Goal: Task Accomplishment & Management: Manage account settings

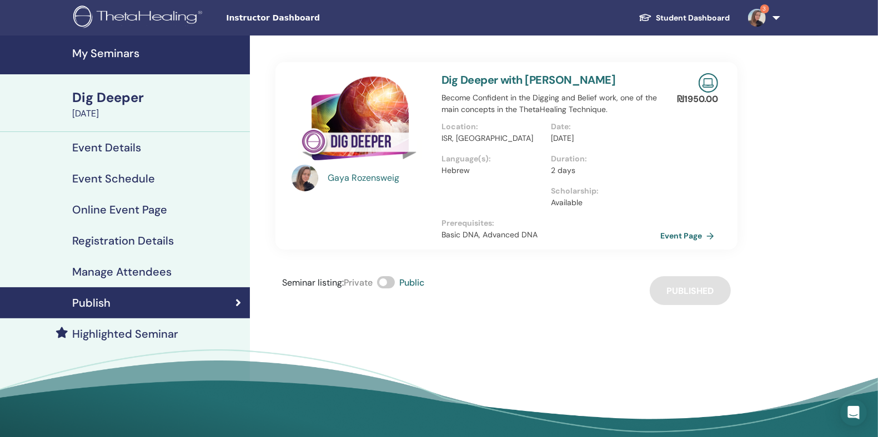
click at [134, 53] on h4 "My Seminars" at bounding box center [157, 53] width 171 height 13
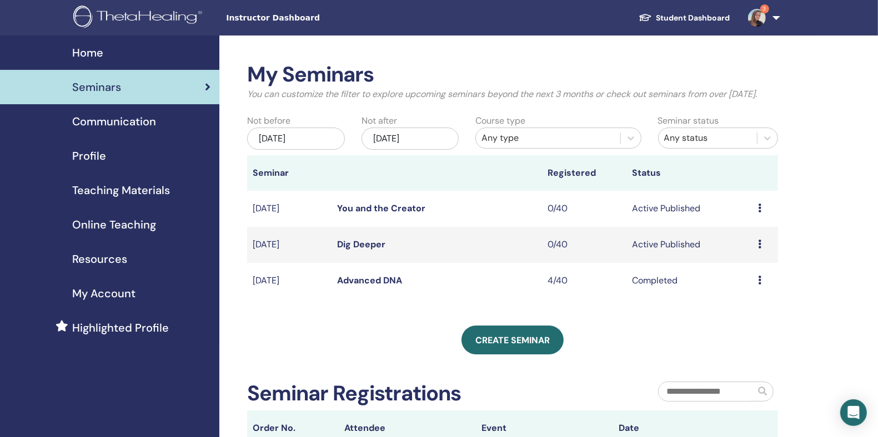
click at [758, 213] on icon at bounding box center [759, 208] width 3 height 9
click at [751, 228] on link "Preview" at bounding box center [740, 231] width 32 height 12
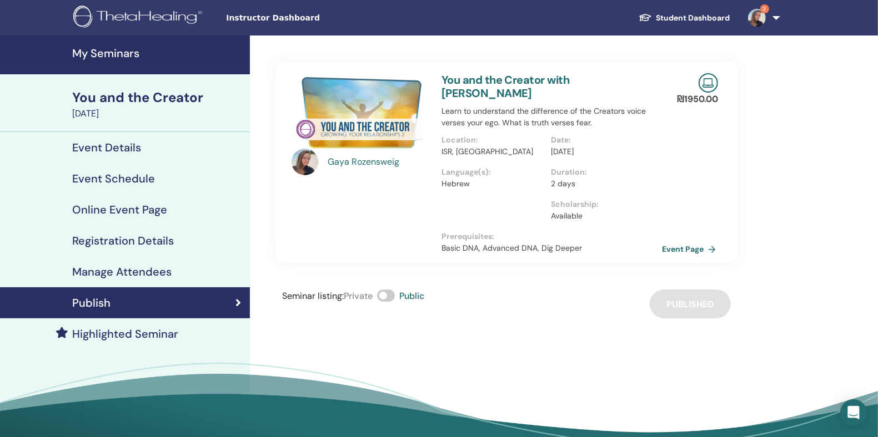
click at [680, 244] on link "Event Page" at bounding box center [691, 249] width 58 height 17
click at [115, 51] on h4 "My Seminars" at bounding box center [157, 53] width 171 height 13
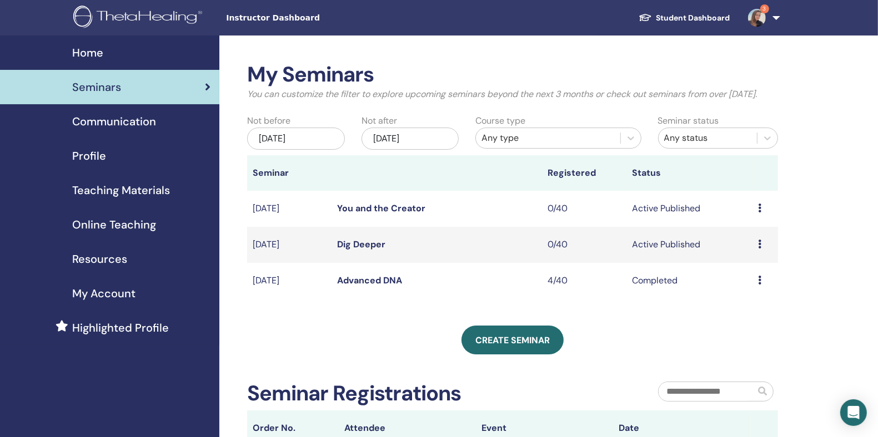
click at [762, 251] on div "Preview Edit Attendees Cancel" at bounding box center [765, 244] width 14 height 13
click at [740, 291] on link "Edit" at bounding box center [736, 288] width 16 height 12
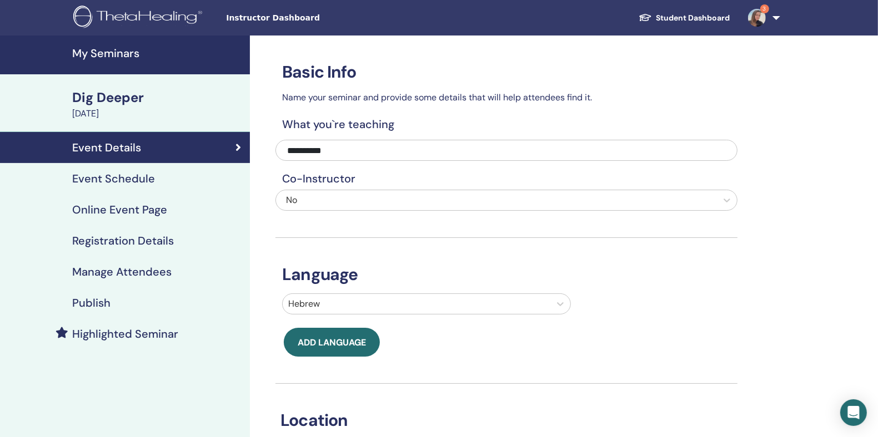
click at [97, 299] on h4 "Publish" at bounding box center [91, 302] width 38 height 13
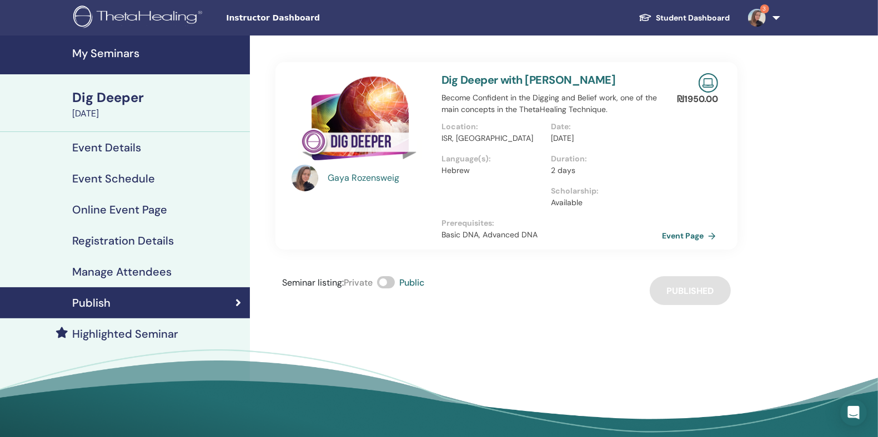
click at [688, 237] on link "Event Page" at bounding box center [691, 236] width 58 height 17
